Goal: Information Seeking & Learning: Learn about a topic

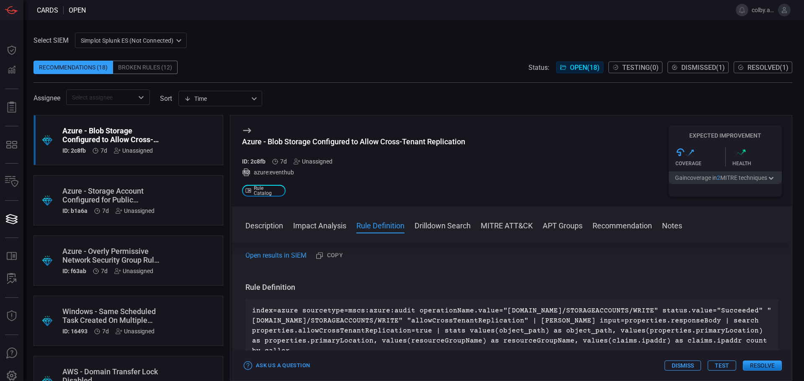
scroll to position [377, 0]
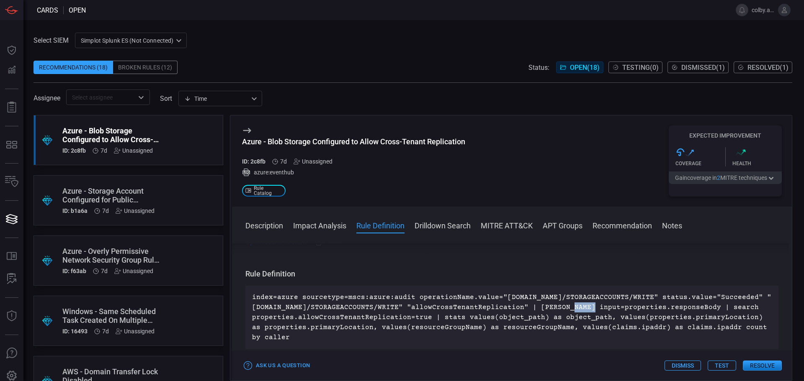
drag, startPoint x: 550, startPoint y: 308, endPoint x: 570, endPoint y: 308, distance: 19.3
click at [570, 308] on p "index=azure sourcetype=mscs:azure:audit operationName.value="[DOMAIN_NAME]/STOR…" at bounding box center [511, 318] width 519 height 50
copy p "[PERSON_NAME]"
click at [458, 344] on div "index=azure sourcetype=mscs:azure:audit operationName.value="[DOMAIN_NAME]/STOR…" at bounding box center [511, 318] width 533 height 64
click at [89, 207] on div "Azure - Storage Account Configured for Public Network Access Enabled ID: b1a6a …" at bounding box center [112, 201] width 100 height 28
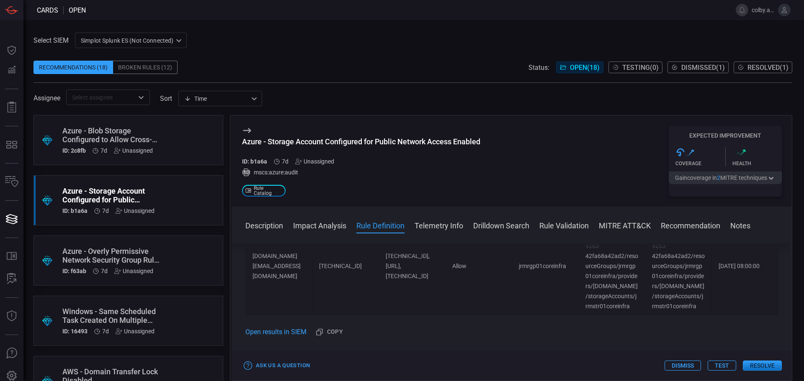
scroll to position [883, 0]
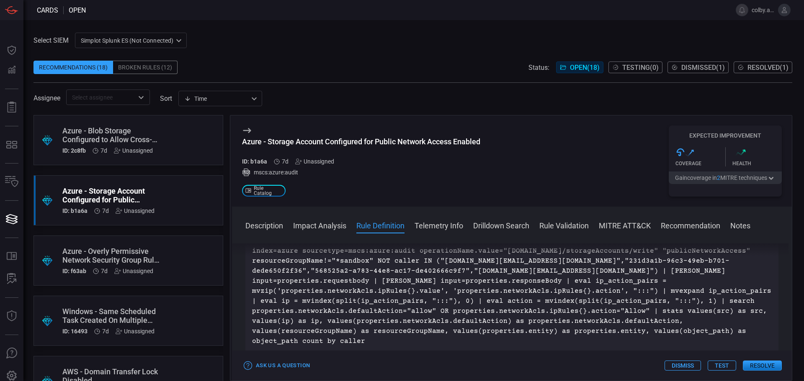
click at [125, 254] on div "Azure - Overly Permissive Network Security Group Rule Created" at bounding box center [112, 256] width 100 height 18
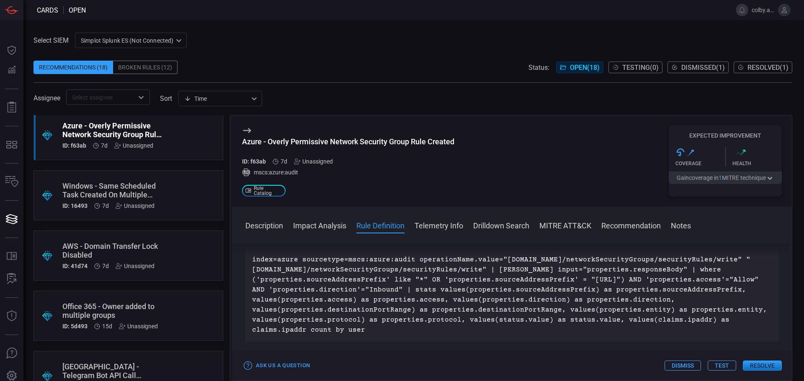
scroll to position [209, 0]
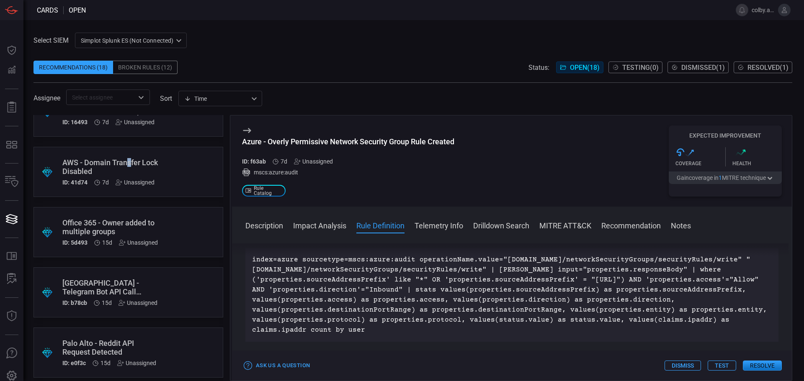
click at [129, 164] on div "AWS - Domain Transfer Lock Disabled" at bounding box center [112, 167] width 100 height 18
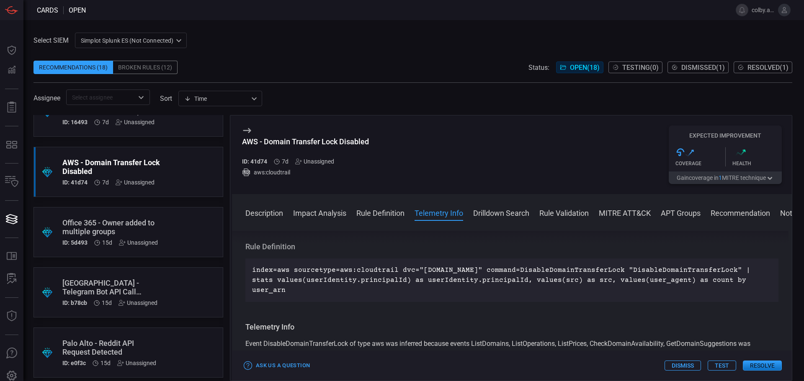
scroll to position [335, 0]
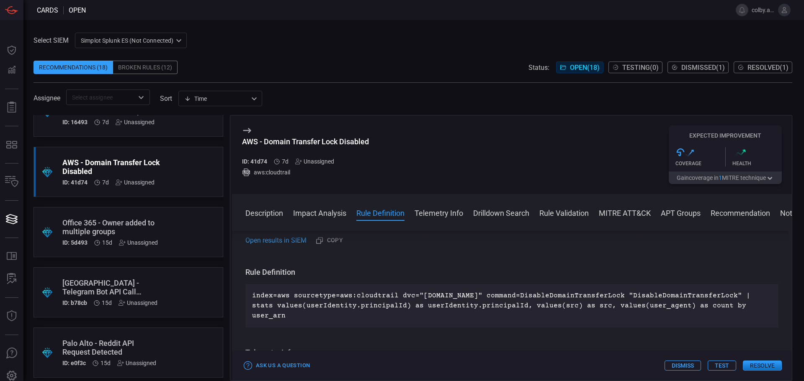
click at [153, 226] on div "Office 365 - Owner added to multiple groups" at bounding box center [112, 227] width 100 height 18
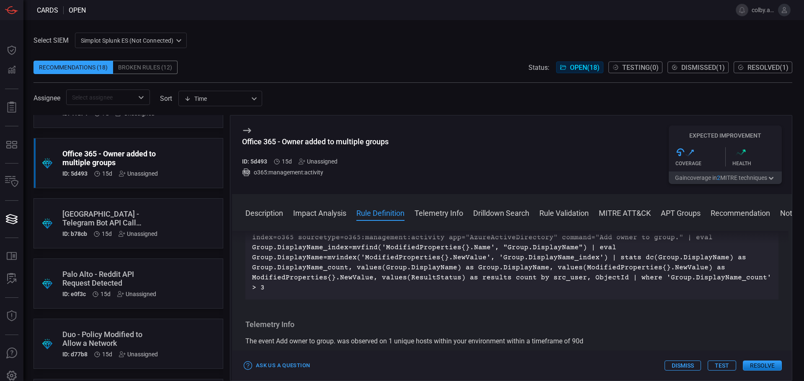
scroll to position [293, 0]
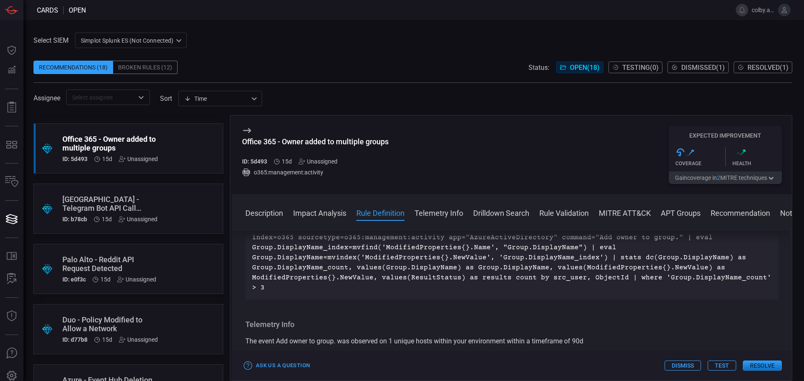
click at [144, 202] on div "[GEOGRAPHIC_DATA] - Telegram Bot API Call Detected" at bounding box center [112, 204] width 100 height 18
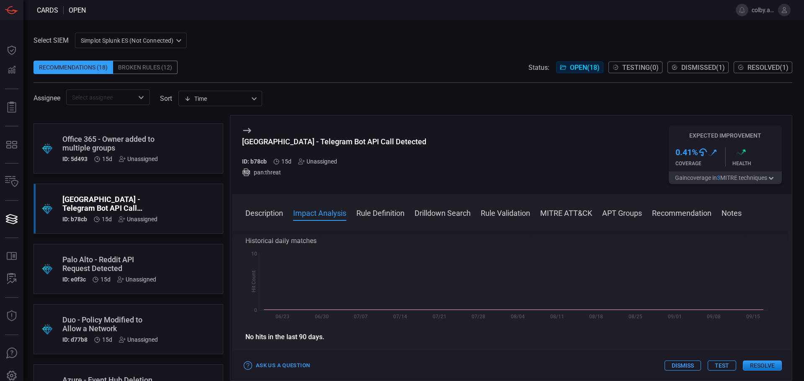
scroll to position [167, 0]
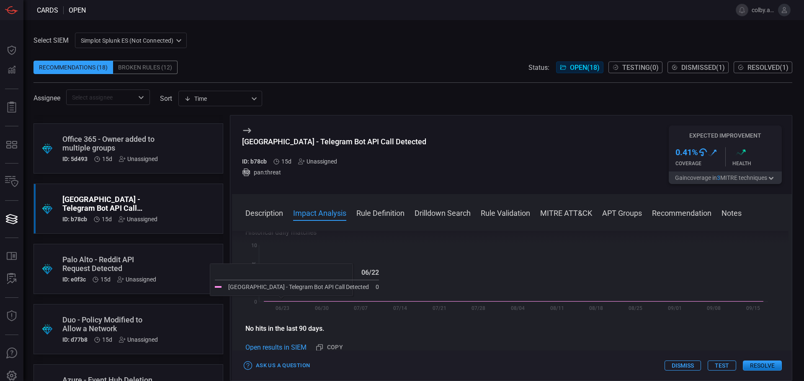
click at [119, 255] on div "Palo Alto - Reddit API Request Detected" at bounding box center [112, 264] width 100 height 18
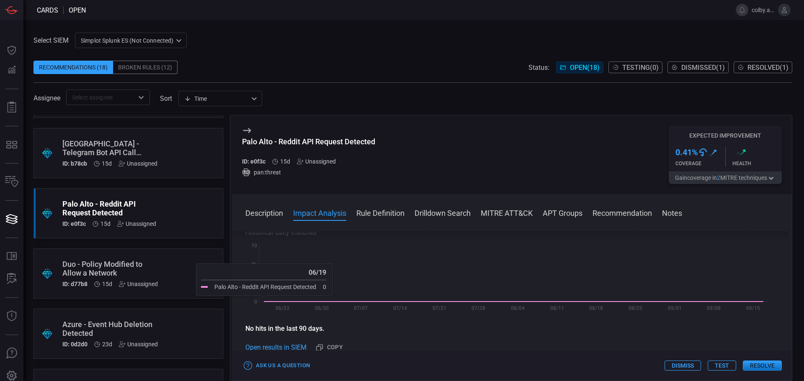
scroll to position [377, 0]
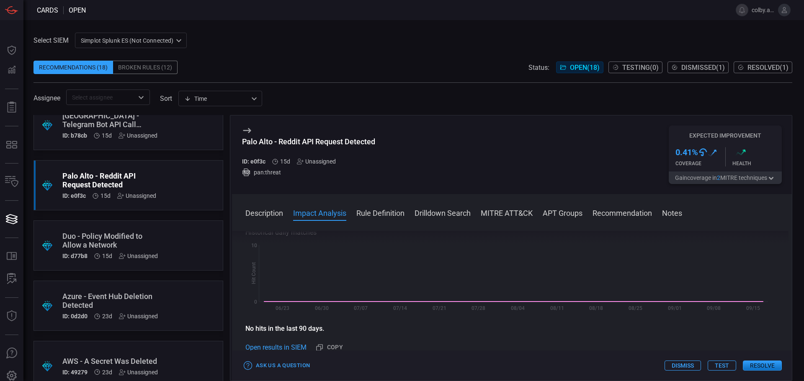
click at [148, 234] on div "Duo - Policy Modified to Allow a Network" at bounding box center [112, 241] width 100 height 18
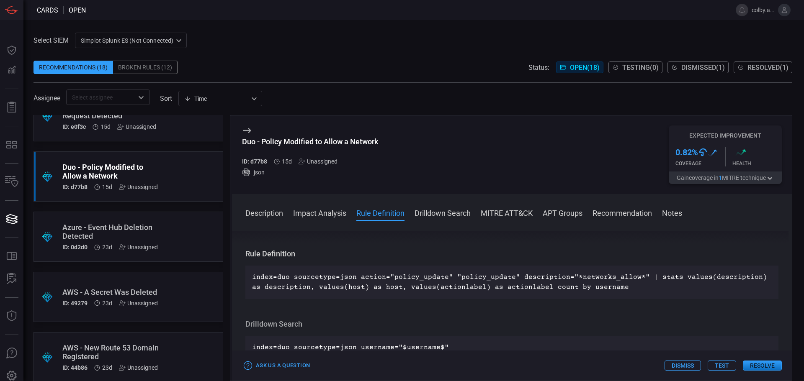
scroll to position [460, 0]
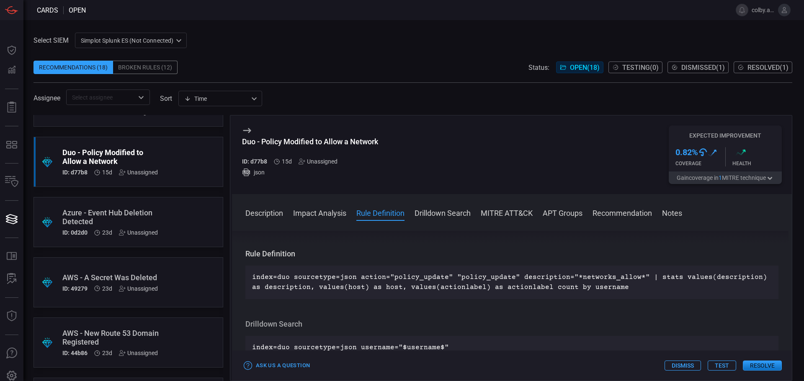
click at [138, 329] on div "AWS - New Route 53 Domain Registered" at bounding box center [112, 338] width 100 height 18
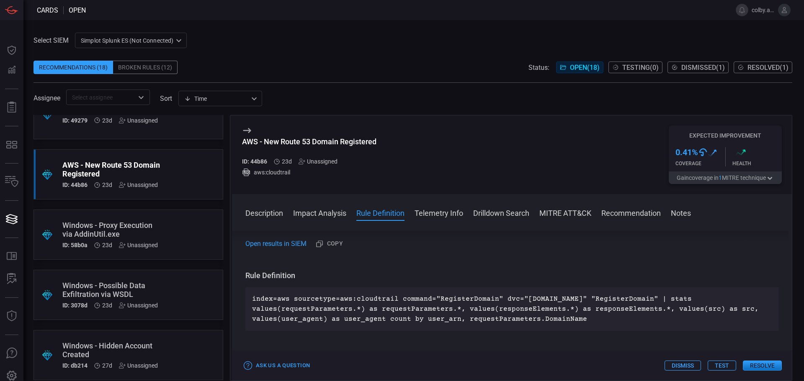
scroll to position [670, 0]
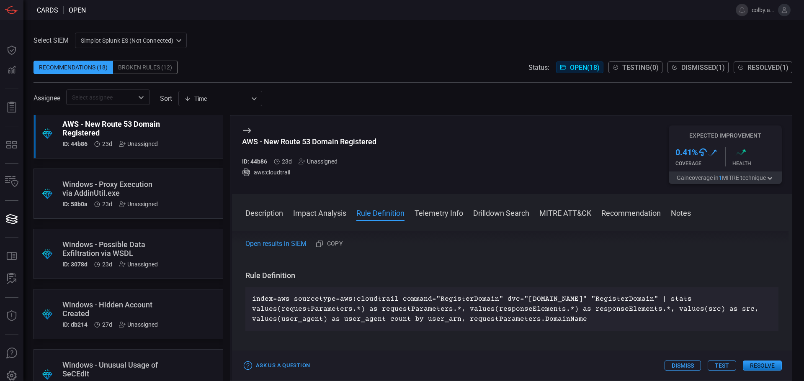
click at [134, 247] on div "Windows - Possible Data Exfiltration via WSDL" at bounding box center [112, 249] width 100 height 18
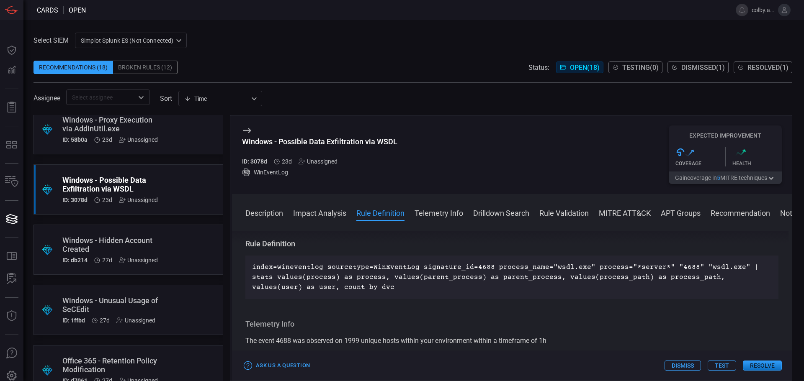
scroll to position [753, 0]
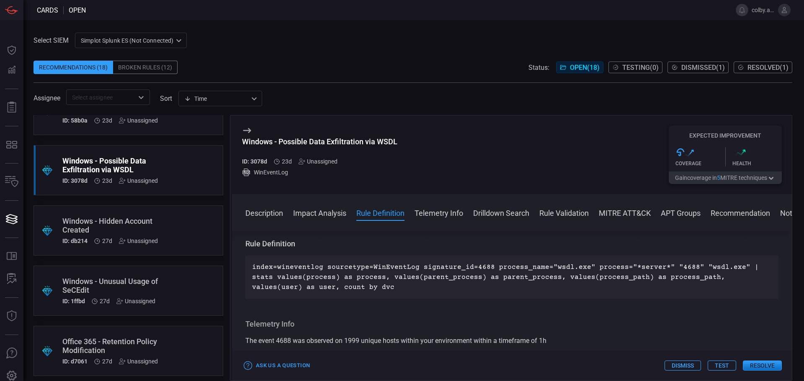
click at [144, 222] on div "Windows - Hidden Account Created" at bounding box center [112, 226] width 100 height 18
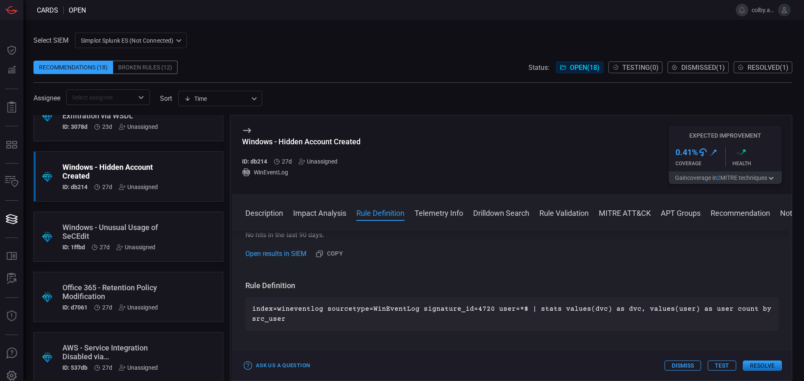
scroll to position [819, 0]
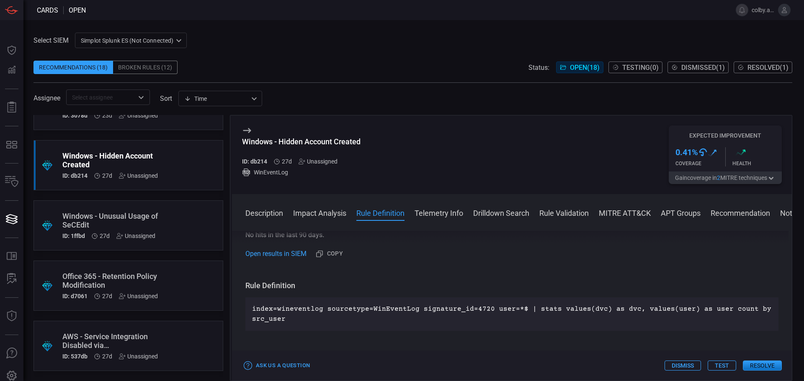
click at [111, 270] on div ".suggested_cards_icon{fill:url(#suggested_cards_icon);} Office 365 - Retention …" at bounding box center [128, 286] width 190 height 50
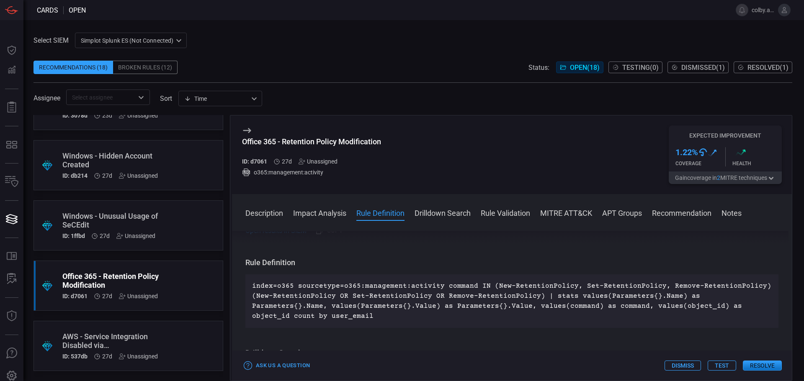
scroll to position [502, 0]
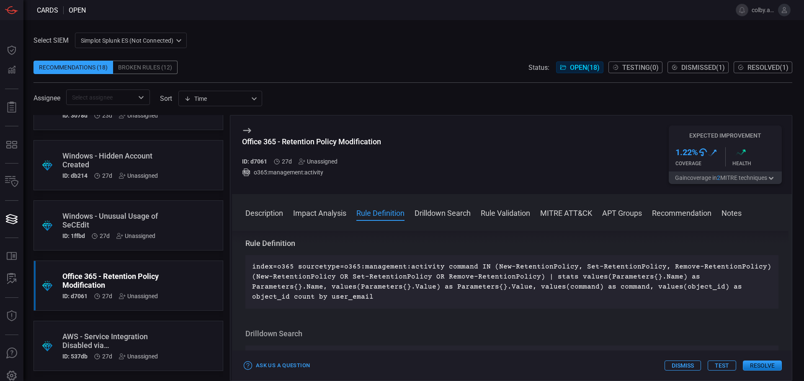
click at [135, 337] on div "AWS - Service Integration Disabled via DisableAWSServiceAccess" at bounding box center [112, 341] width 100 height 18
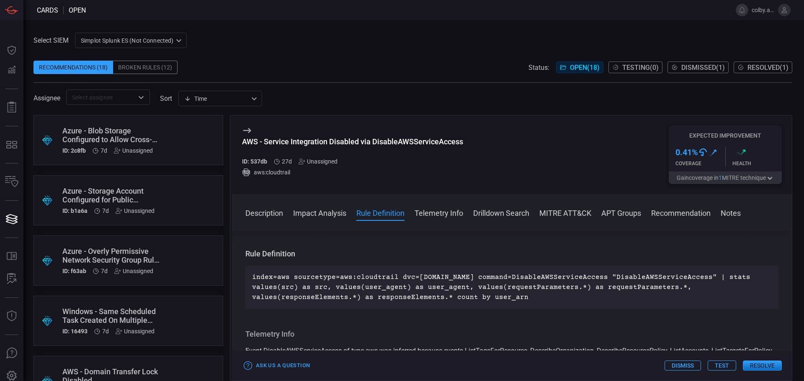
click at [119, 135] on div "Azure - Blob Storage Configured to Allow Cross-Tenant Replication" at bounding box center [112, 135] width 100 height 18
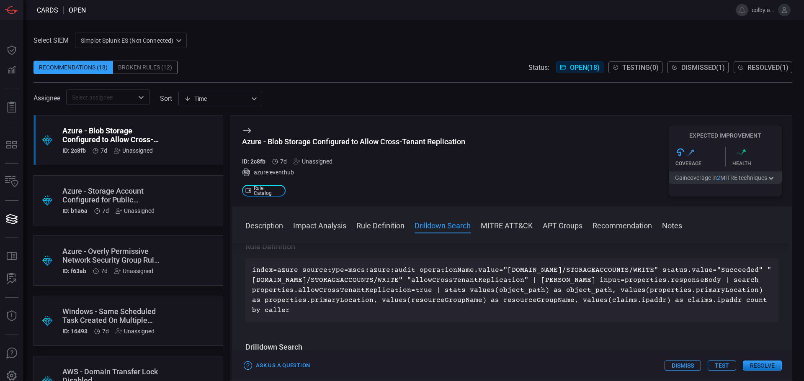
scroll to position [418, 0]
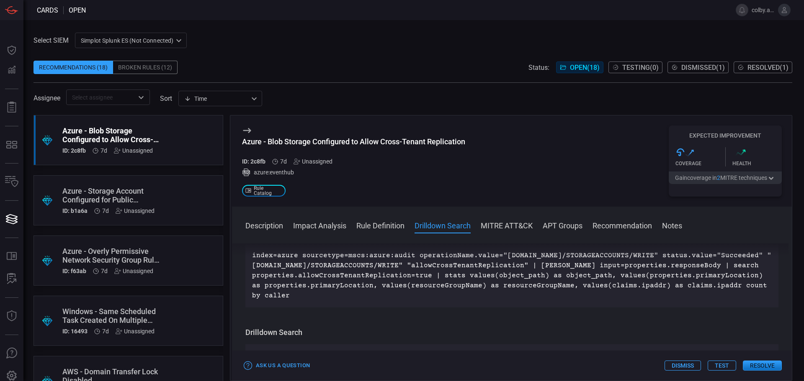
click at [602, 344] on div "Drilldown Search index=azure caller="$caller$"" at bounding box center [511, 348] width 533 height 40
click at [137, 187] on div "Azure - Storage Account Configured for Public Network Access Enabled" at bounding box center [112, 196] width 100 height 18
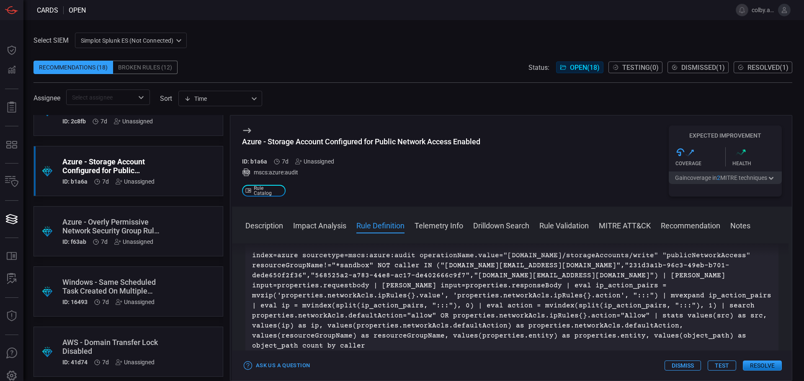
scroll to position [42, 0]
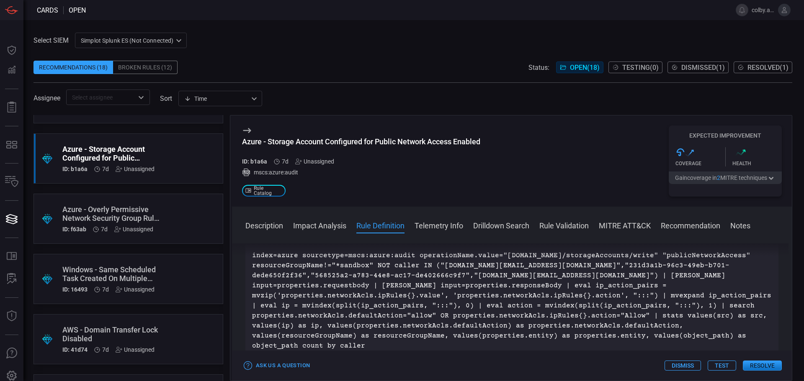
click at [132, 215] on div "Azure - Overly Permissive Network Security Group Rule Created" at bounding box center [112, 214] width 100 height 18
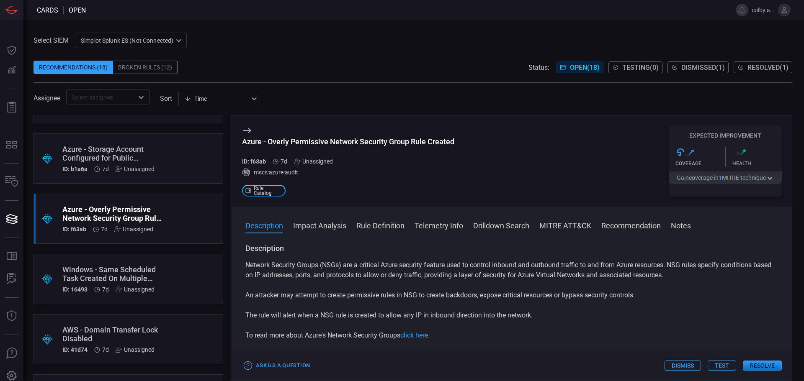
click at [157, 272] on div ".suggested_cards_icon{fill:url(#suggested_cards_icon);} Windows - Same Schedule…" at bounding box center [128, 279] width 190 height 50
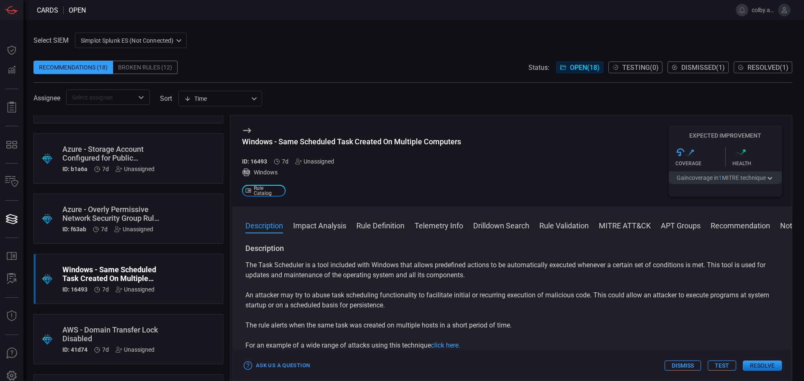
click at [153, 331] on div "AWS - Domain Transfer Lock Disabled" at bounding box center [112, 335] width 100 height 18
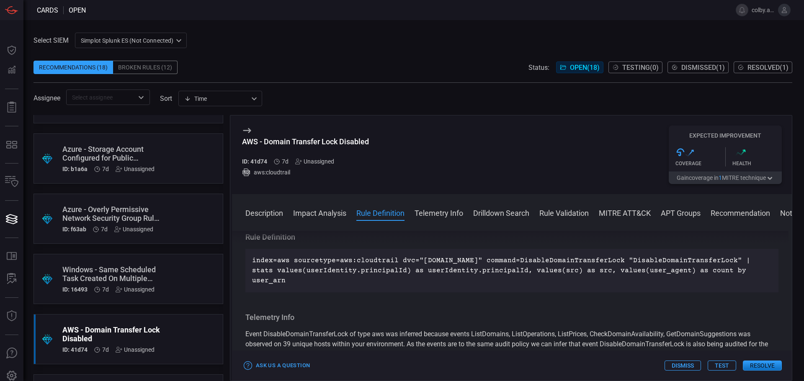
scroll to position [377, 0]
